Goal: Check status: Check status

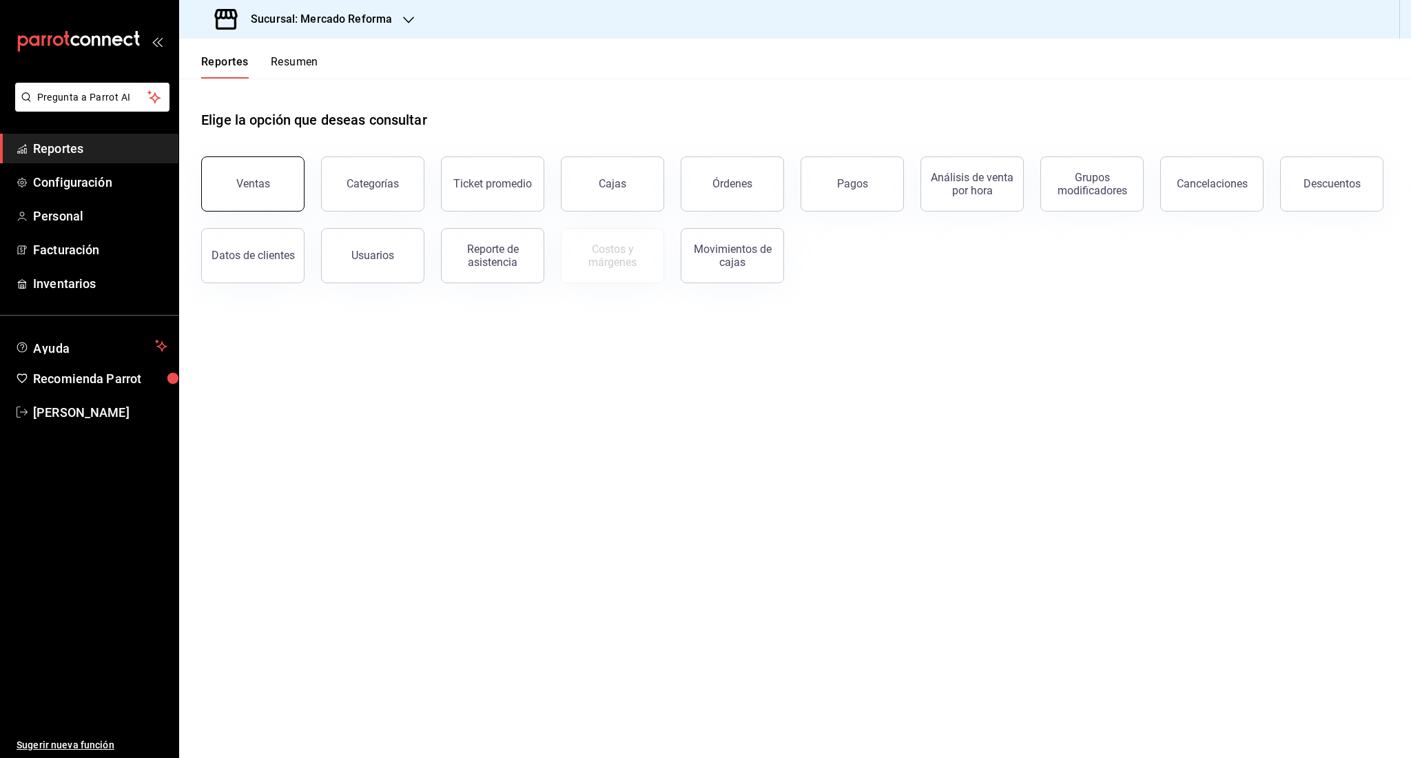
click at [271, 171] on button "Ventas" at bounding box center [252, 183] width 103 height 55
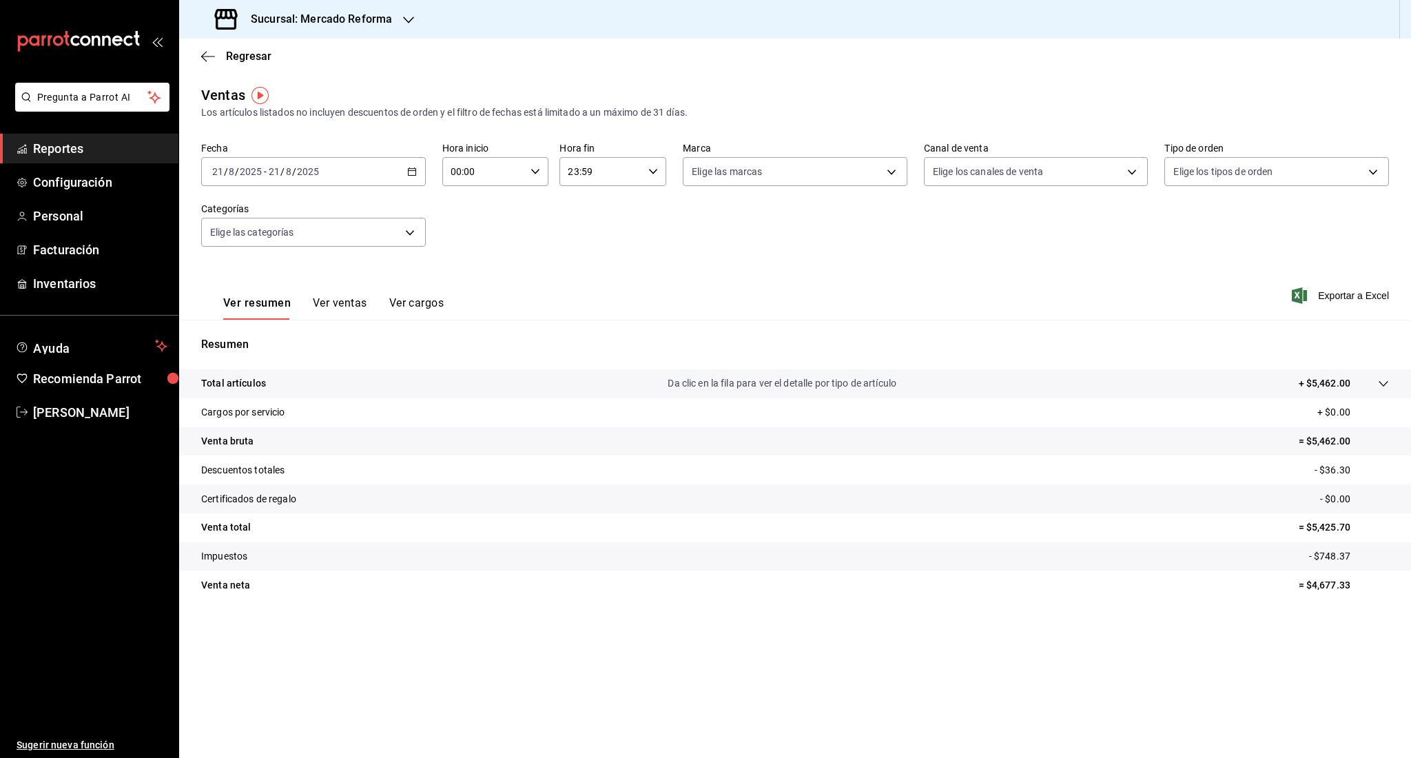
click at [338, 181] on div "[DATE] [DATE] - [DATE] [DATE]" at bounding box center [313, 171] width 225 height 29
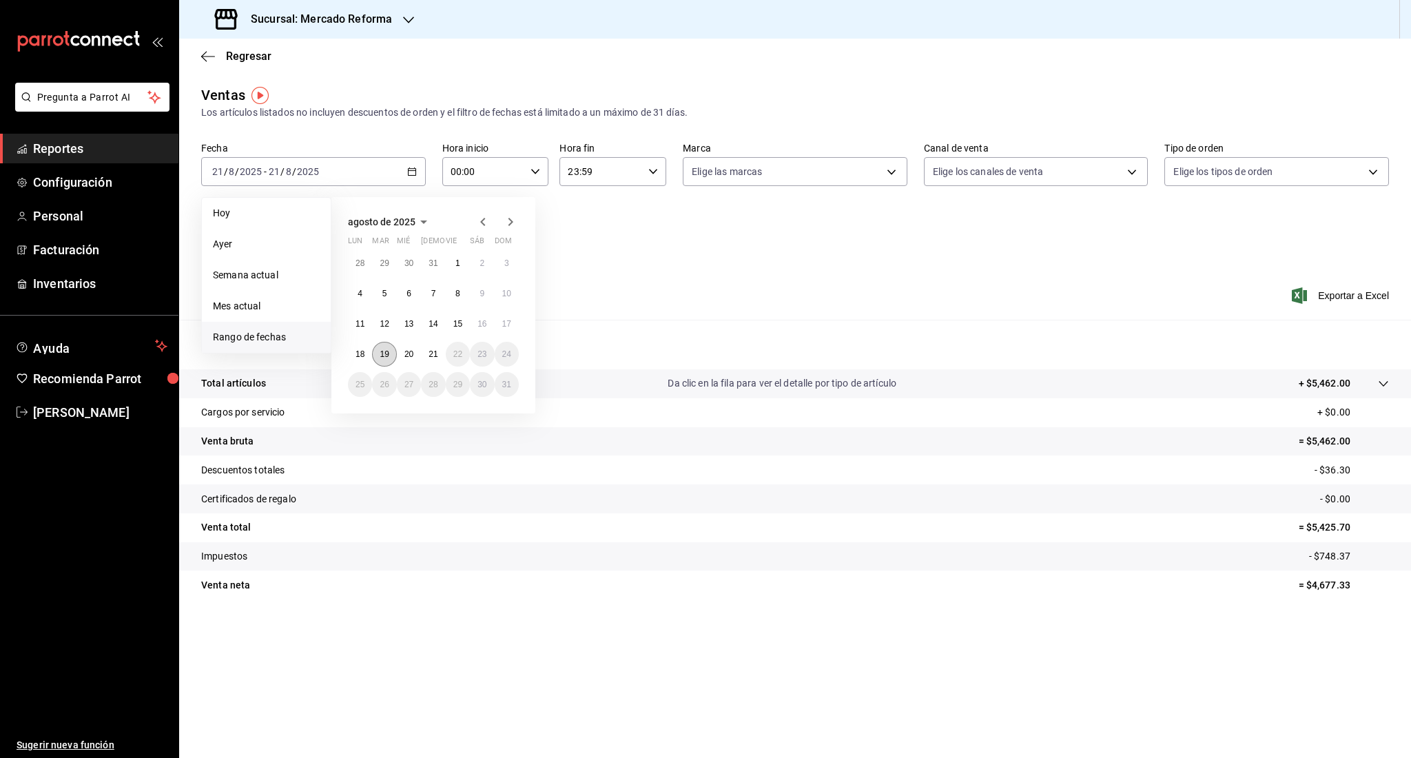
click at [389, 354] on abbr "19" at bounding box center [384, 354] width 9 height 10
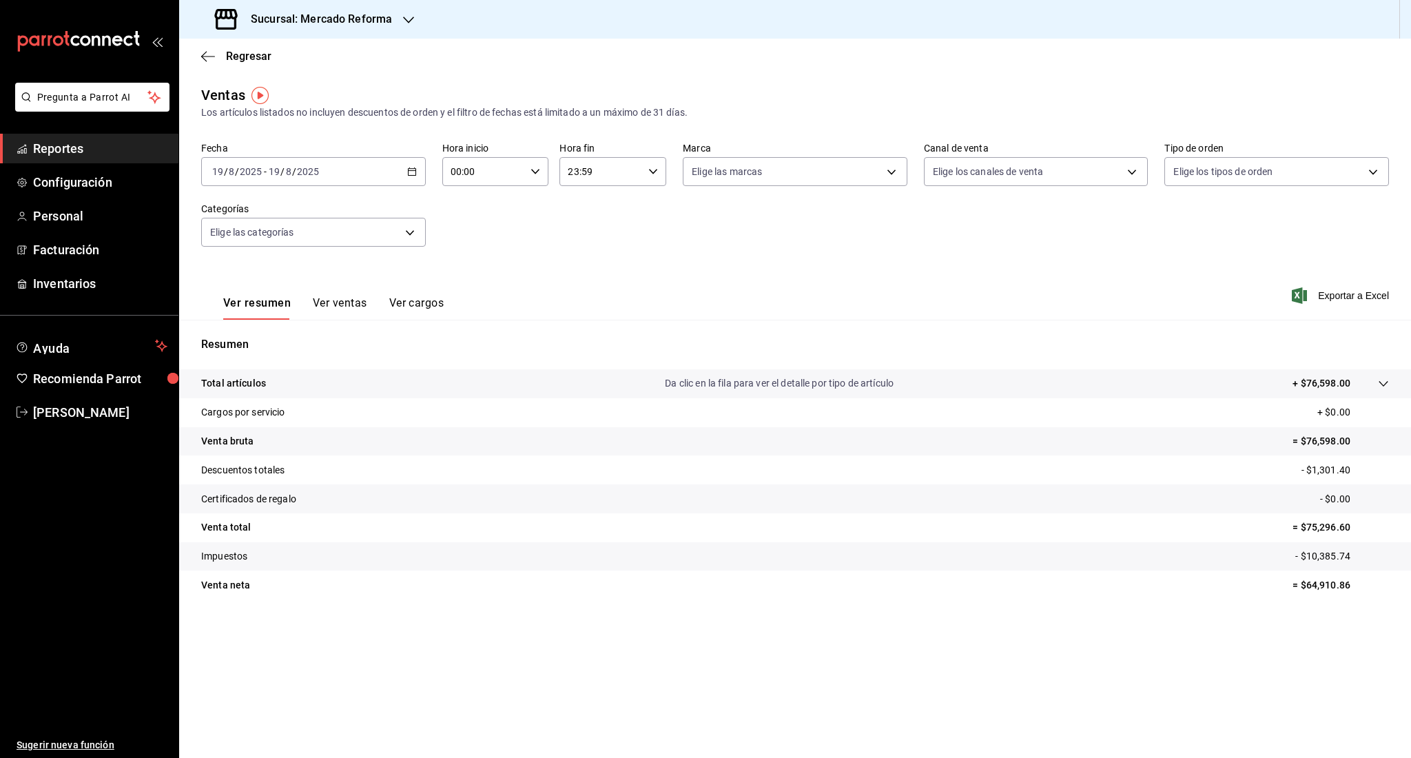
click at [298, 181] on div "[DATE] [DATE] - [DATE] [DATE]" at bounding box center [313, 171] width 225 height 29
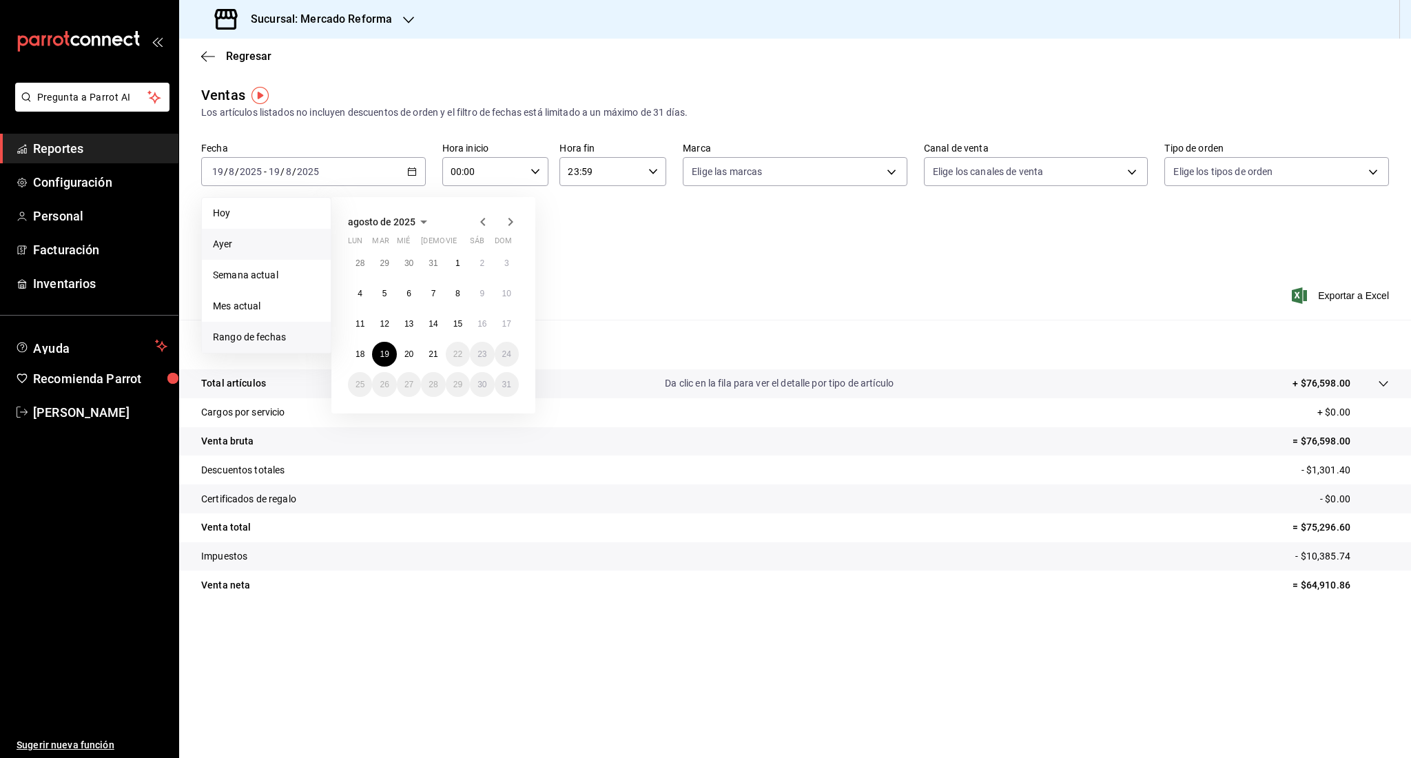
click at [260, 245] on span "Ayer" at bounding box center [266, 244] width 107 height 14
